Goal: Task Accomplishment & Management: Manage account settings

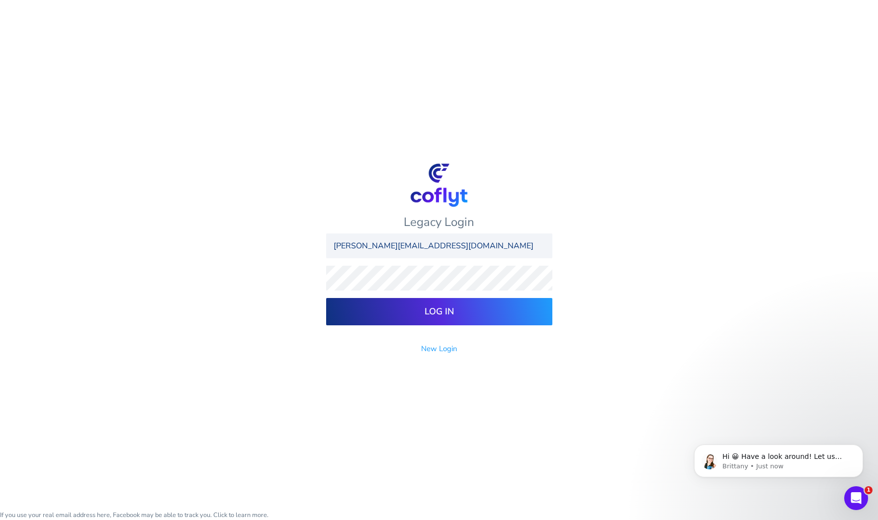
type input "[PERSON_NAME][EMAIL_ADDRESS][DOMAIN_NAME]"
click at [439, 316] on input "Log In" at bounding box center [439, 311] width 226 height 27
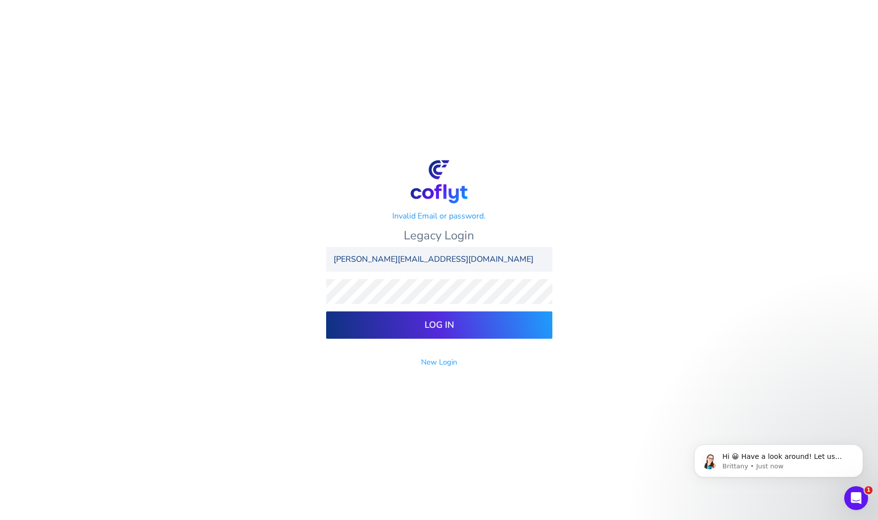
click at [263, 253] on body "Invalid Email or password. Legacy Login [PERSON_NAME][EMAIL_ADDRESS][DOMAIN_NAM…" at bounding box center [439, 260] width 878 height 520
click at [411, 329] on input "Log In" at bounding box center [439, 325] width 226 height 27
click at [139, 160] on body "Invalid Email or password. Legacy Login jim@jimjernigan.com Log In New Login 1" at bounding box center [439, 260] width 878 height 520
